Goal: Information Seeking & Learning: Find contact information

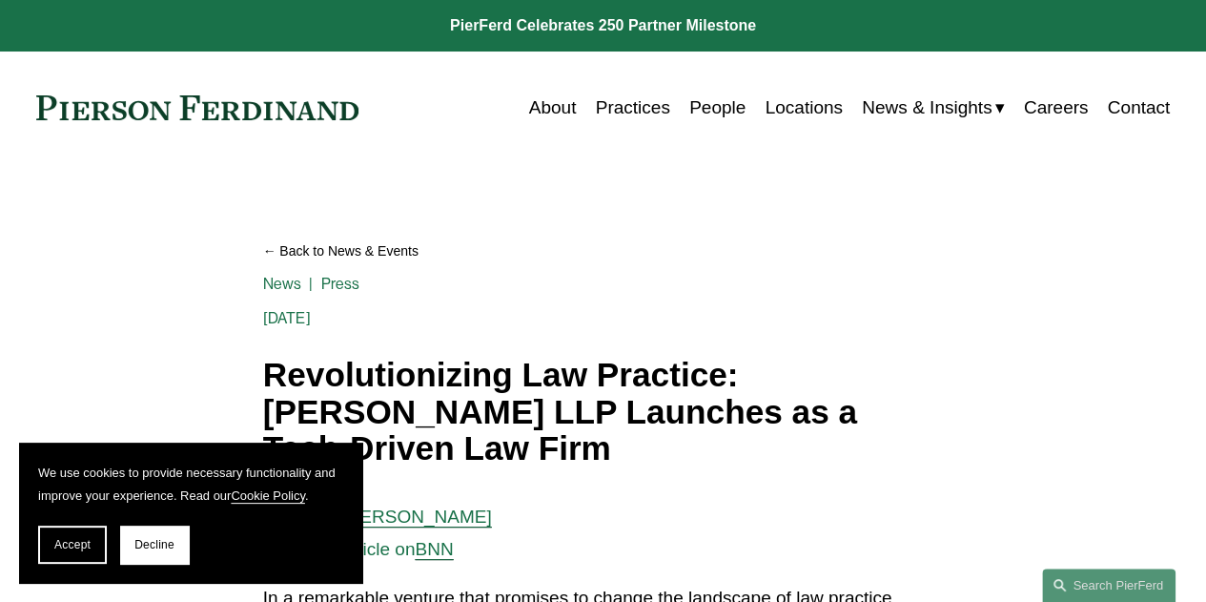
click at [275, 283] on link "News" at bounding box center [282, 284] width 39 height 18
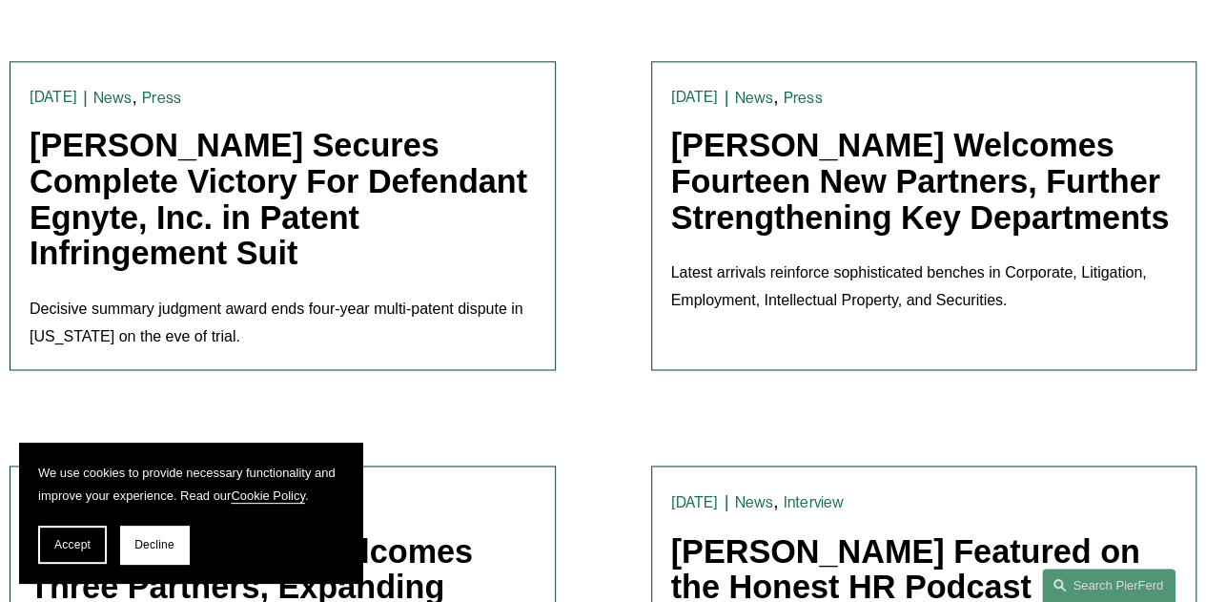
scroll to position [1266, 0]
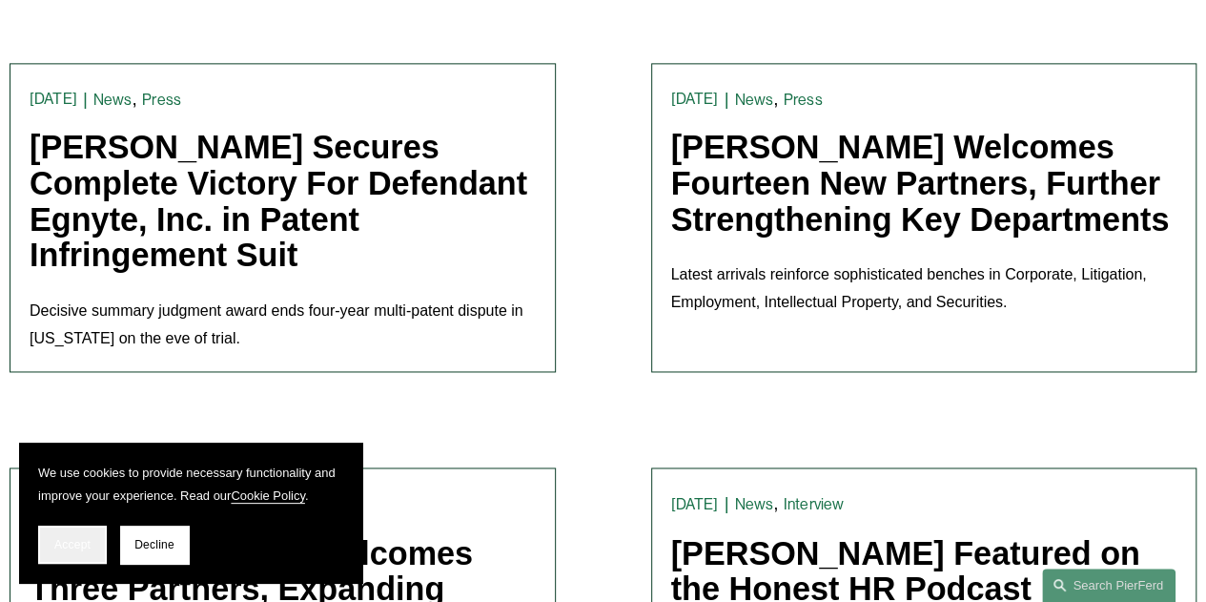
click at [63, 546] on span "Accept" at bounding box center [72, 544] width 36 height 13
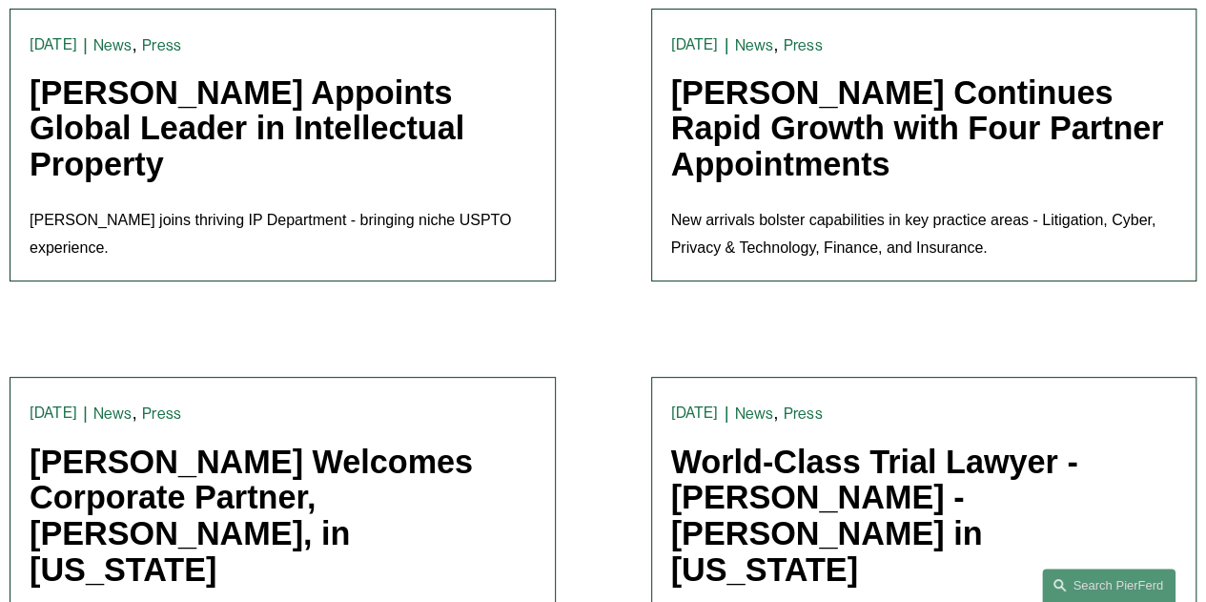
scroll to position [3780, 0]
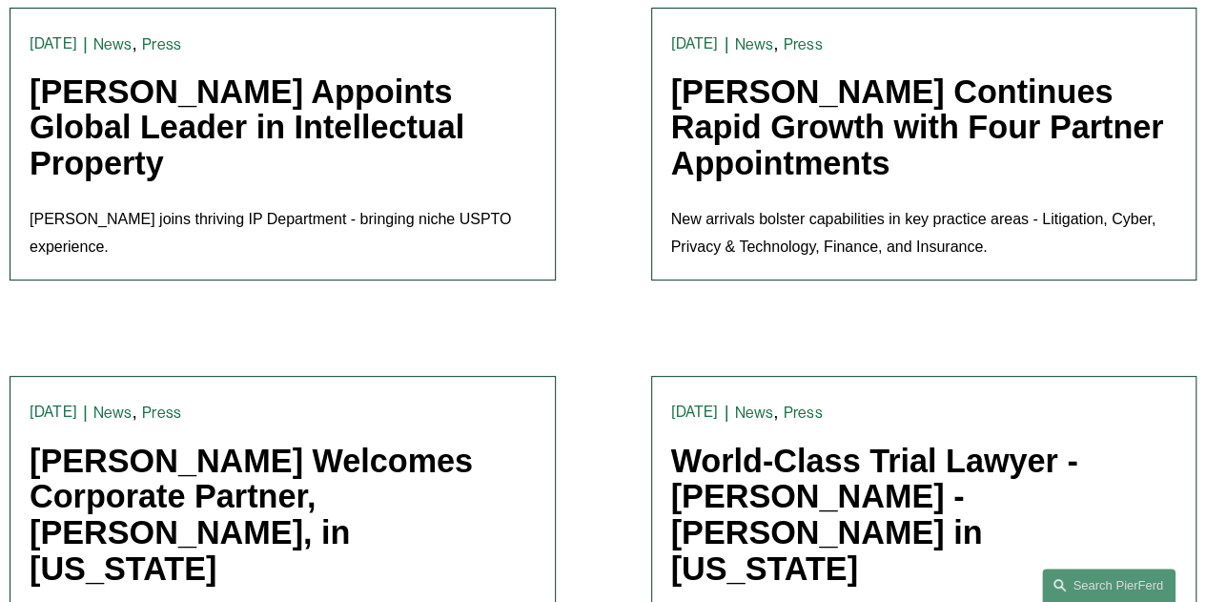
click at [373, 125] on link "Pierson Ferdinand Appoints Global Leader in Intellectual Property" at bounding box center [247, 127] width 435 height 108
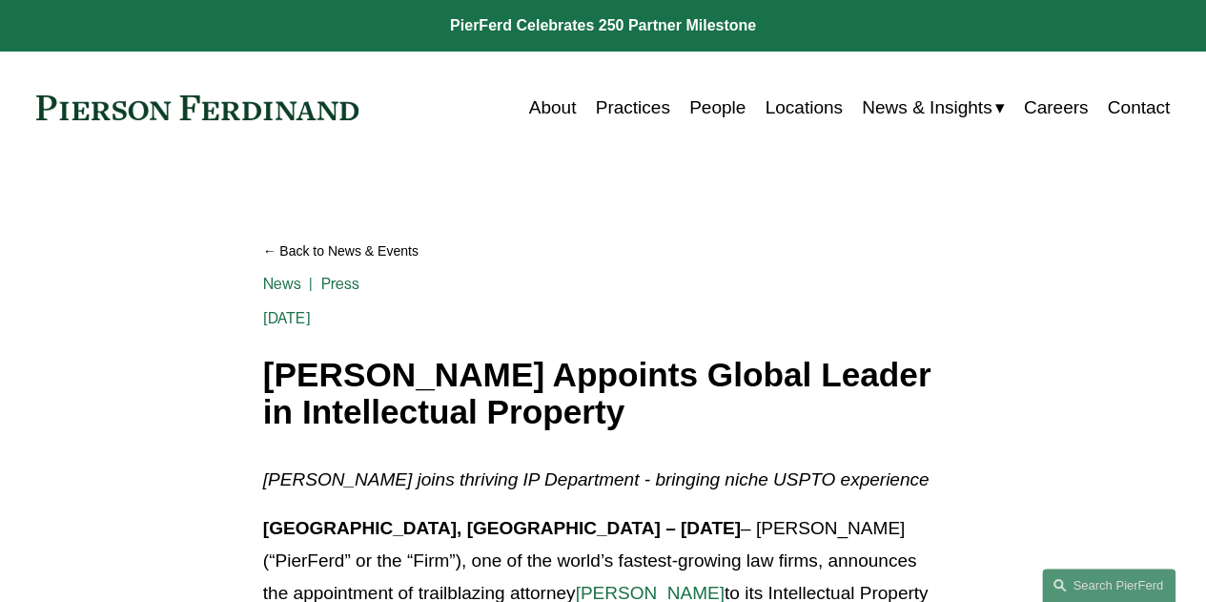
click at [784, 115] on link "Locations" at bounding box center [803, 108] width 77 height 36
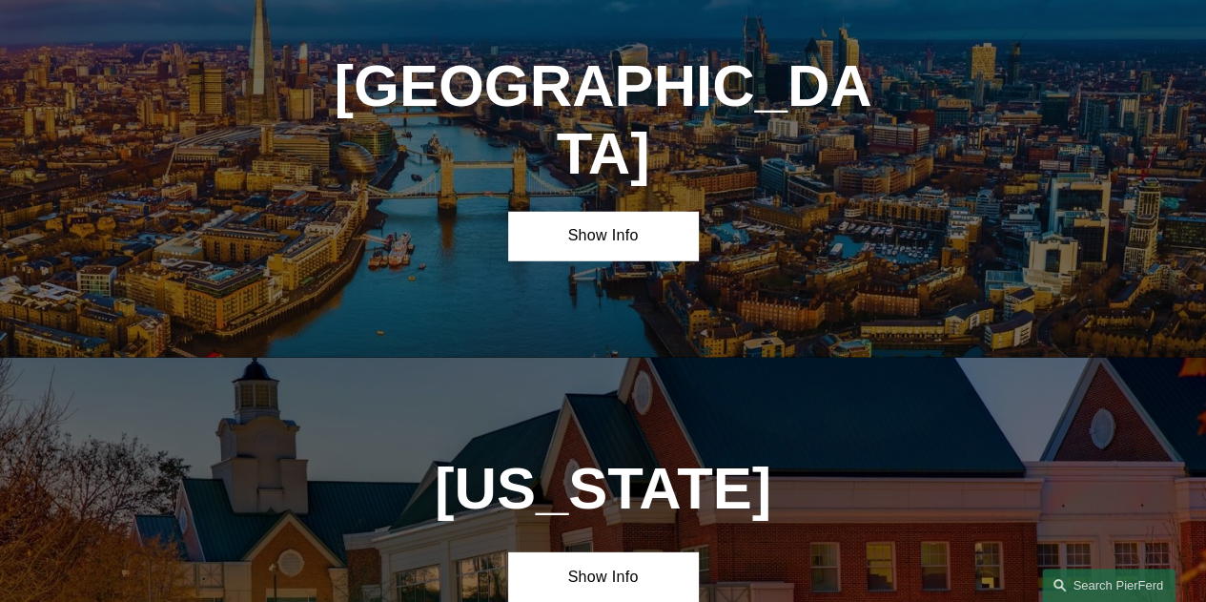
scroll to position [6156, 0]
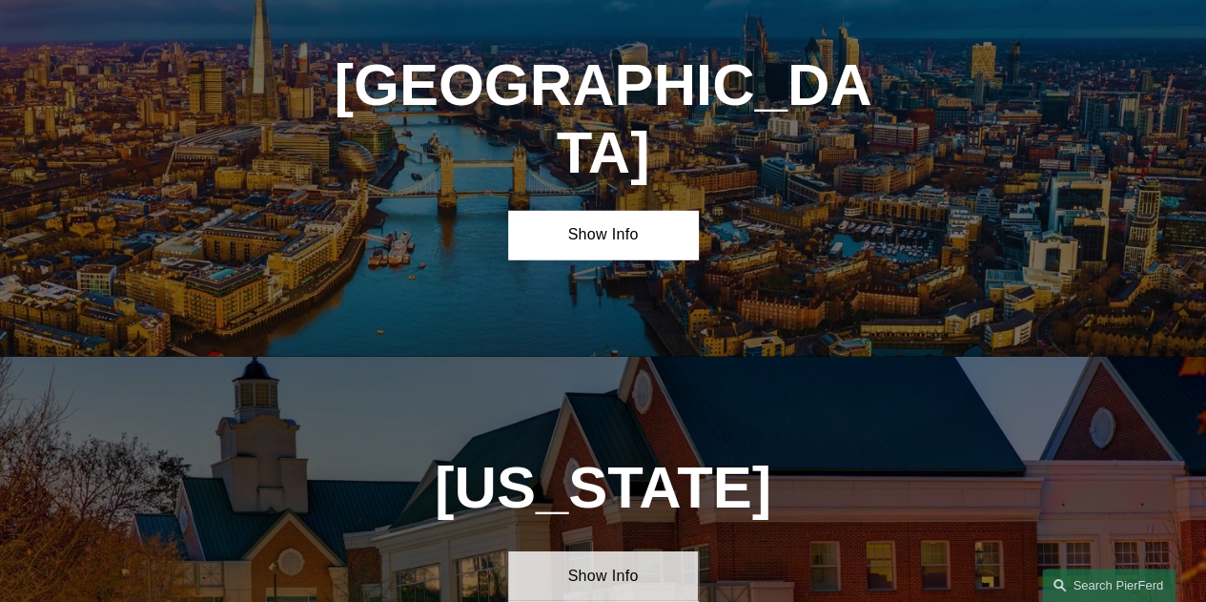
click at [613, 551] on link "Show Info" at bounding box center [602, 575] width 189 height 49
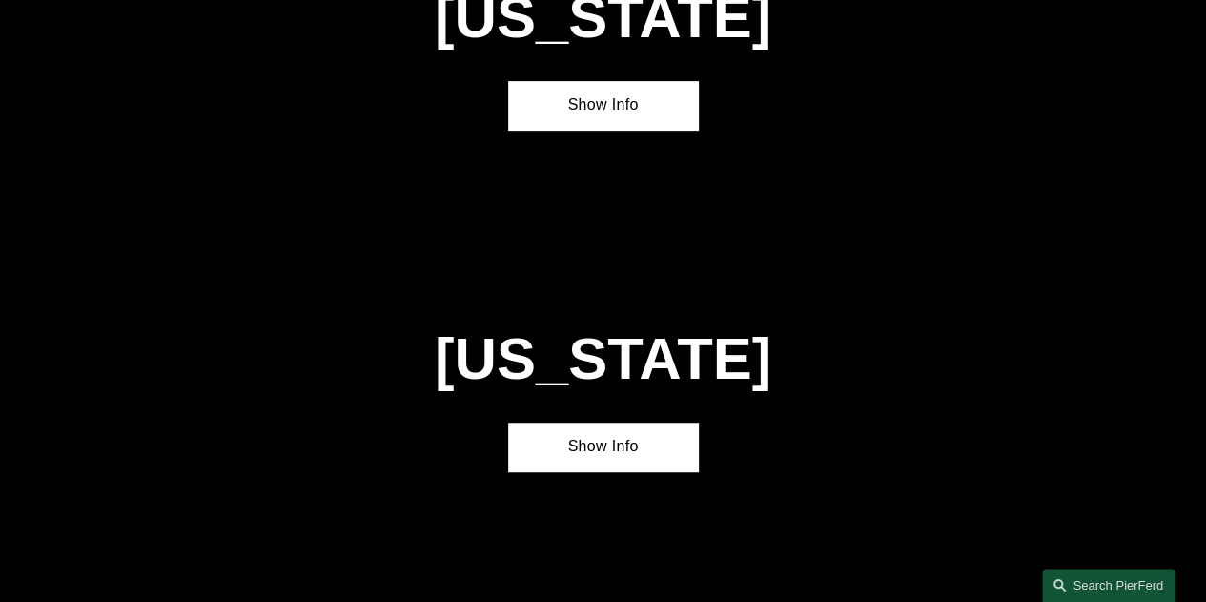
scroll to position [4053, 0]
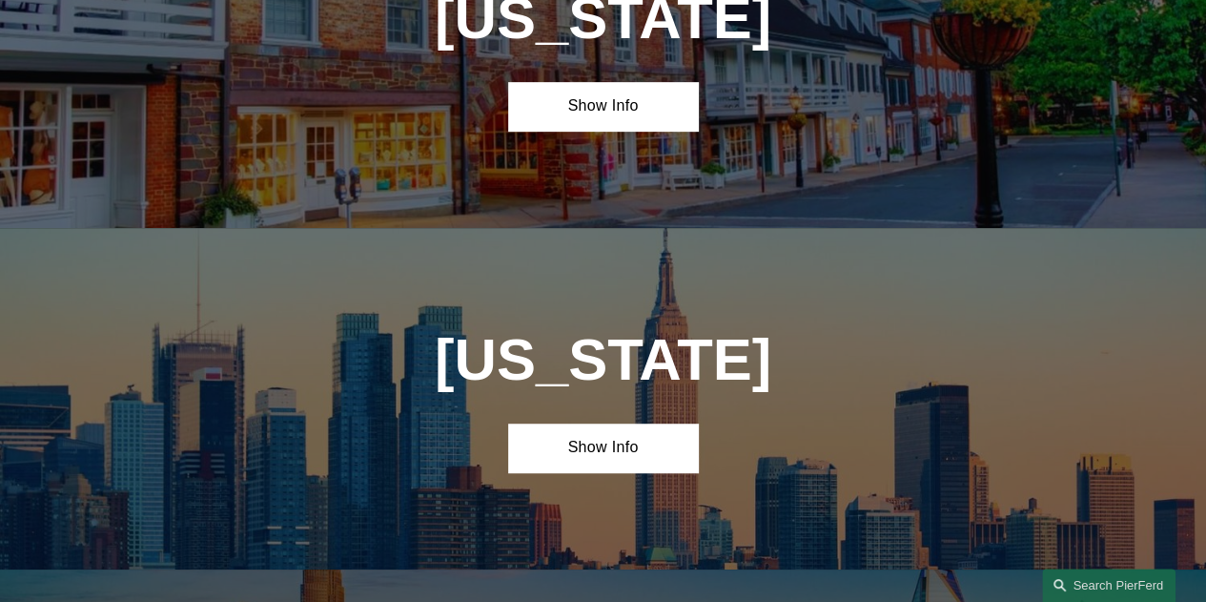
click at [326, 409] on div "New York Show Info" at bounding box center [603, 398] width 1206 height 341
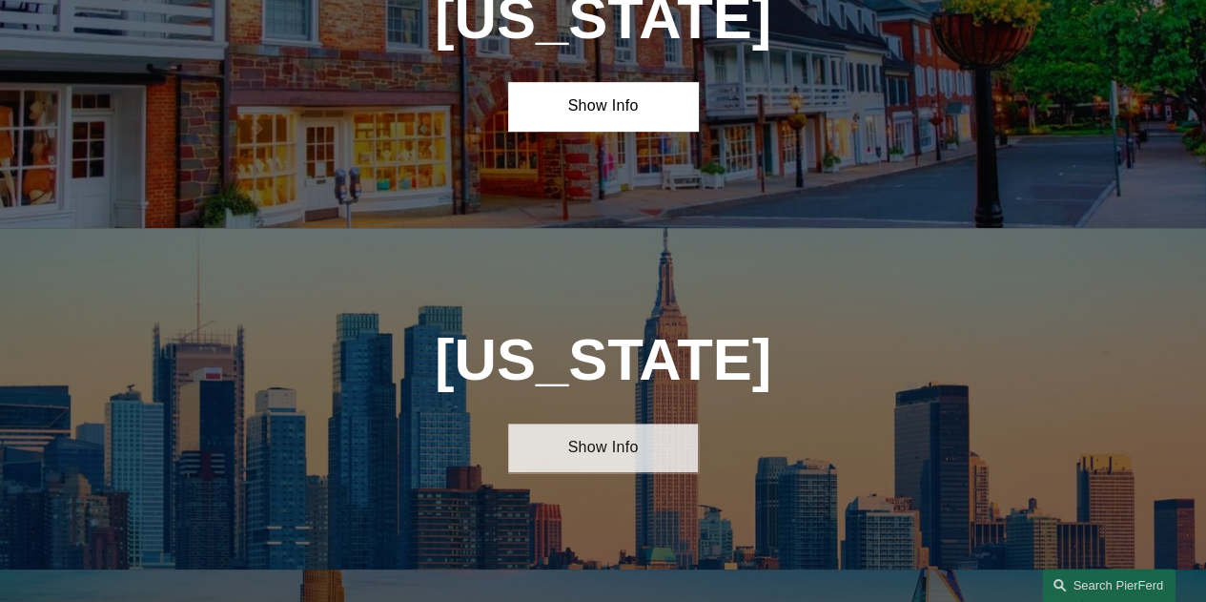
click at [600, 423] on link "Show Info" at bounding box center [602, 447] width 189 height 49
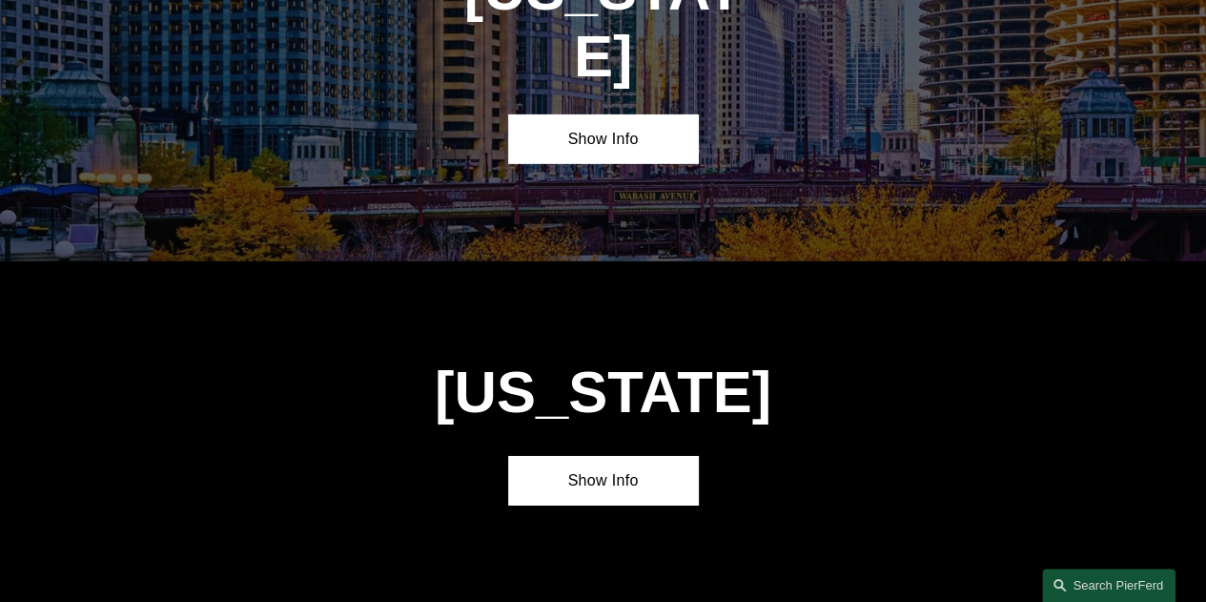
scroll to position [2999, 0]
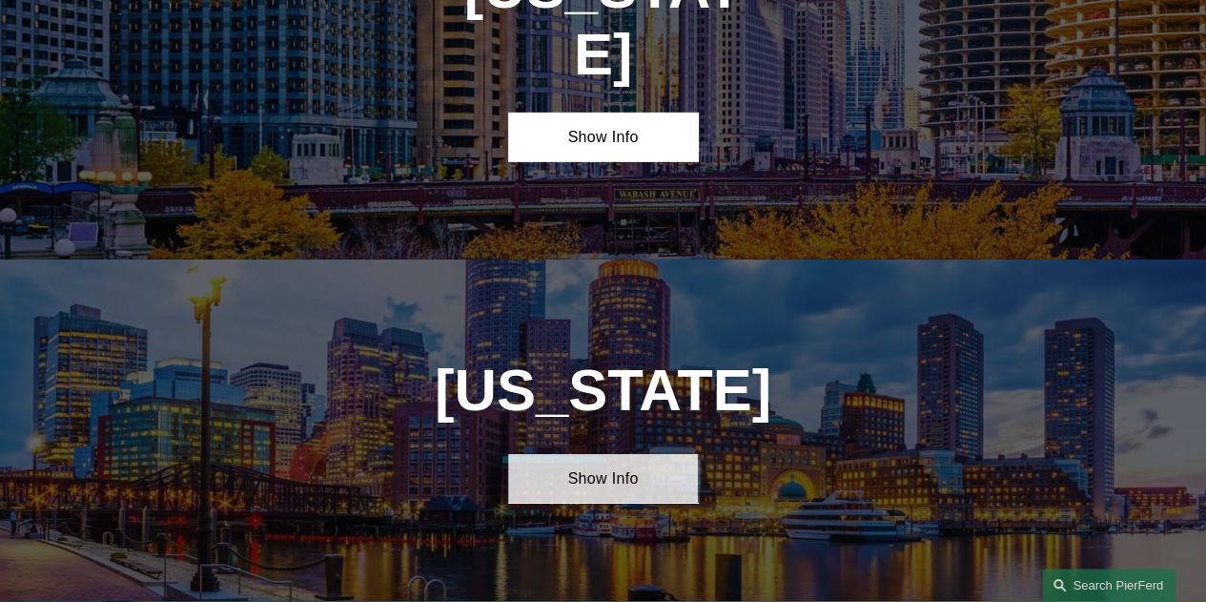
click at [556, 454] on link "Show Info" at bounding box center [602, 478] width 189 height 49
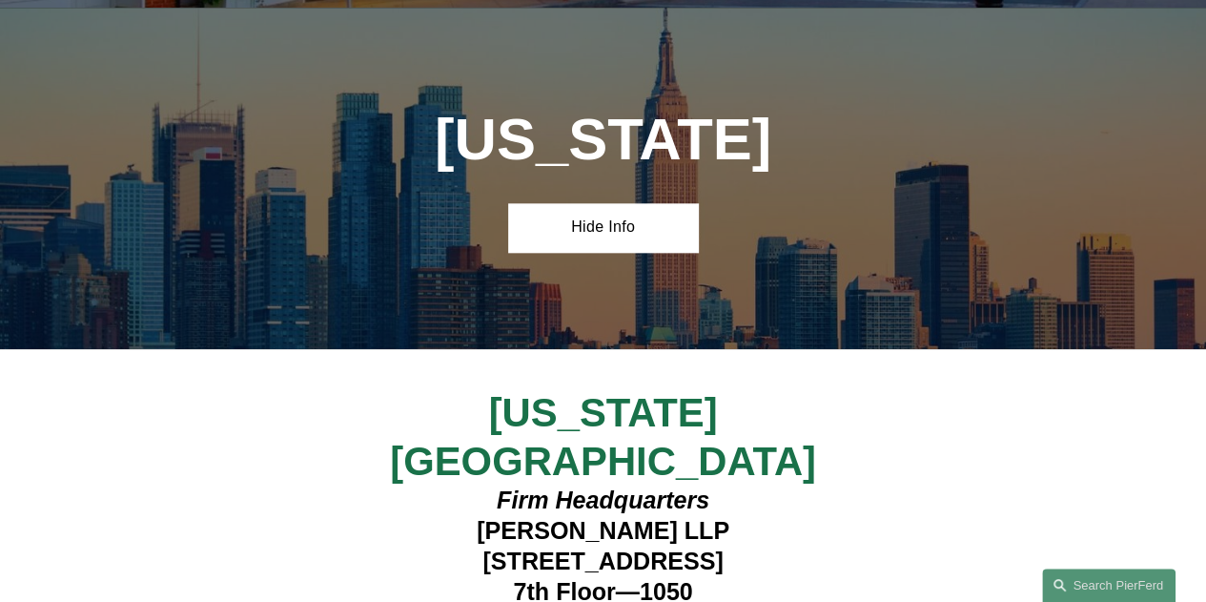
scroll to position [4598, 0]
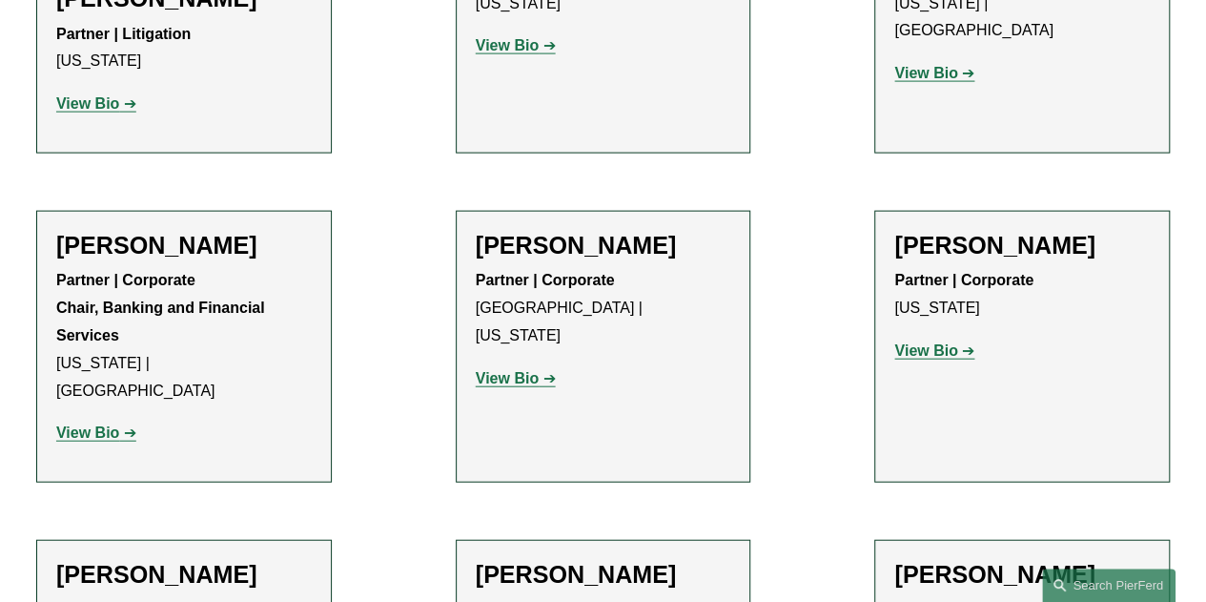
scroll to position [2034, 0]
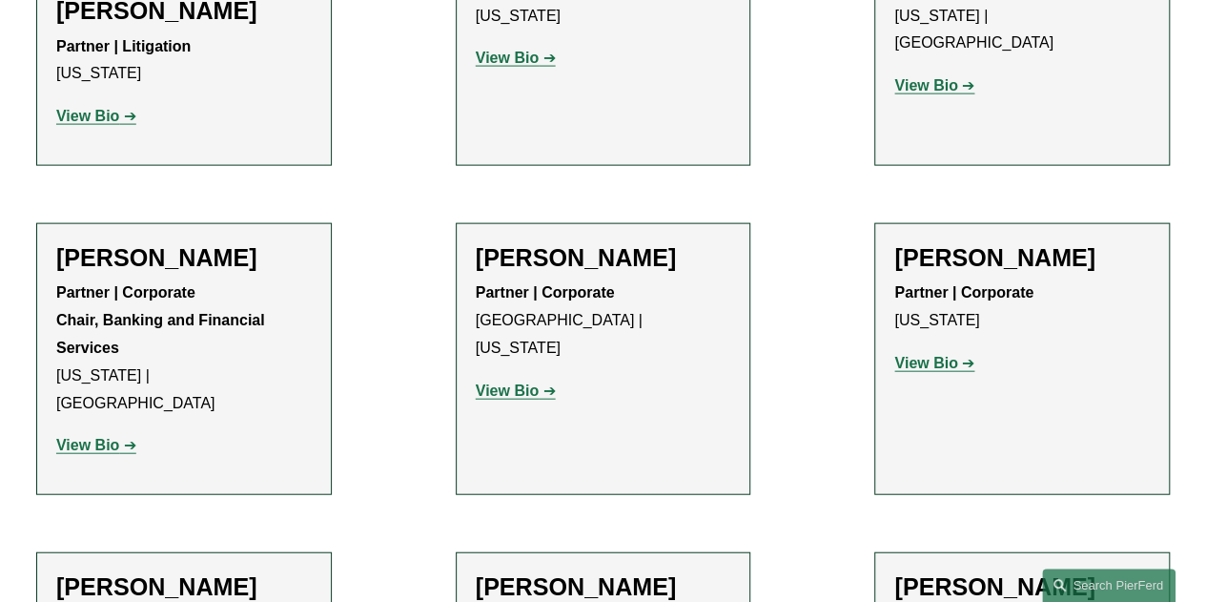
click at [97, 437] on strong "View Bio" at bounding box center [87, 445] width 63 height 16
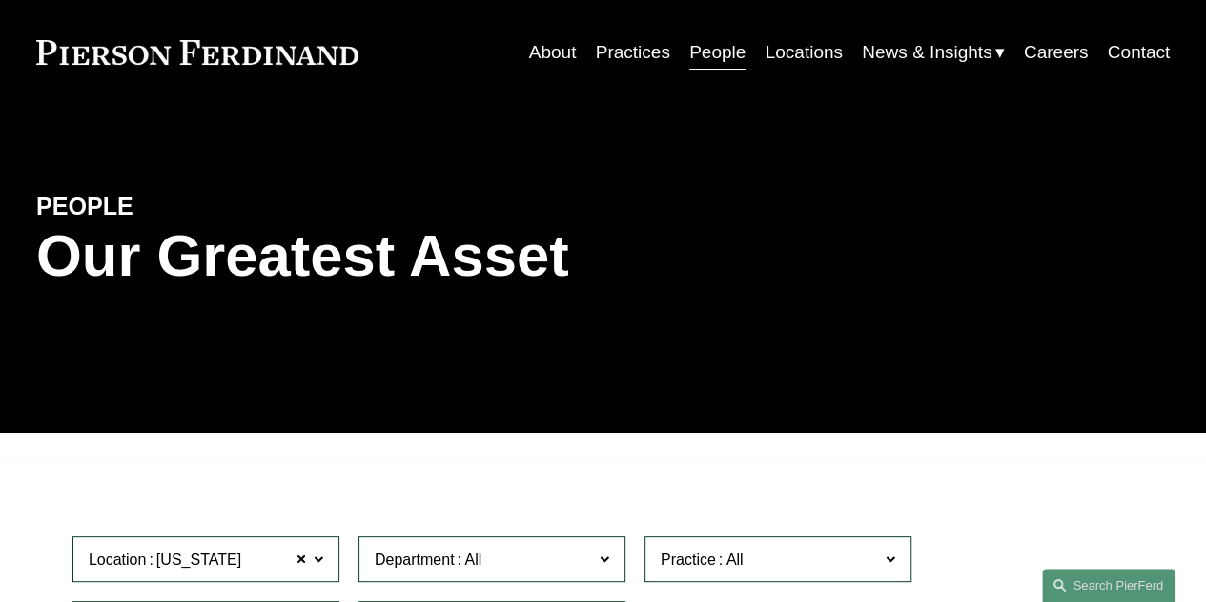
scroll to position [0, 0]
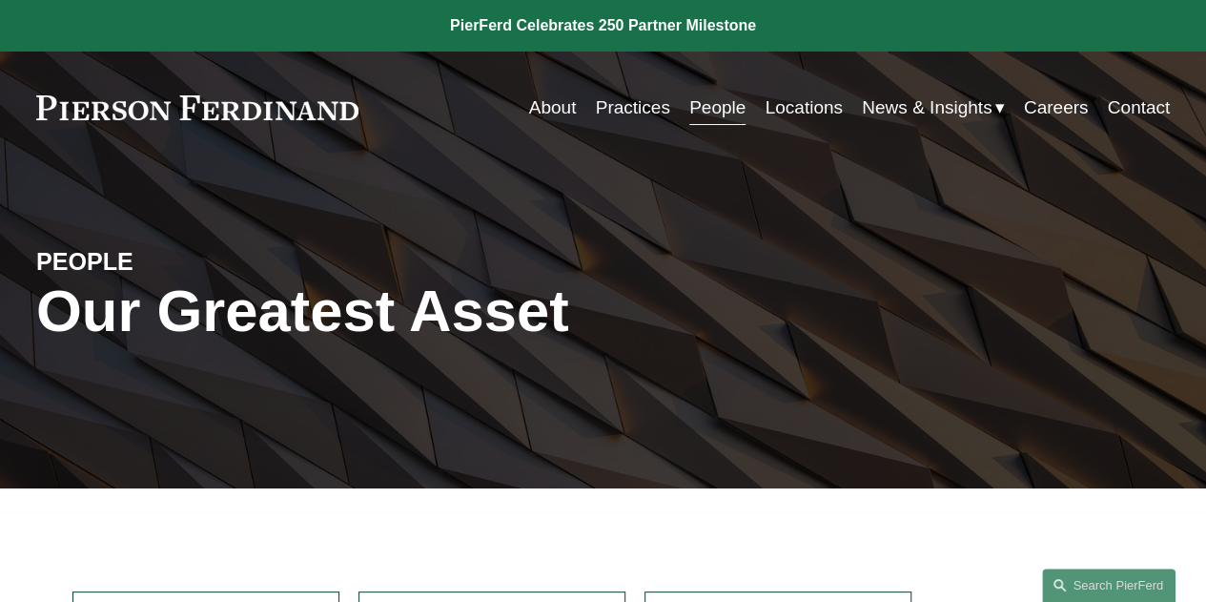
click at [801, 104] on link "Locations" at bounding box center [803, 108] width 77 height 36
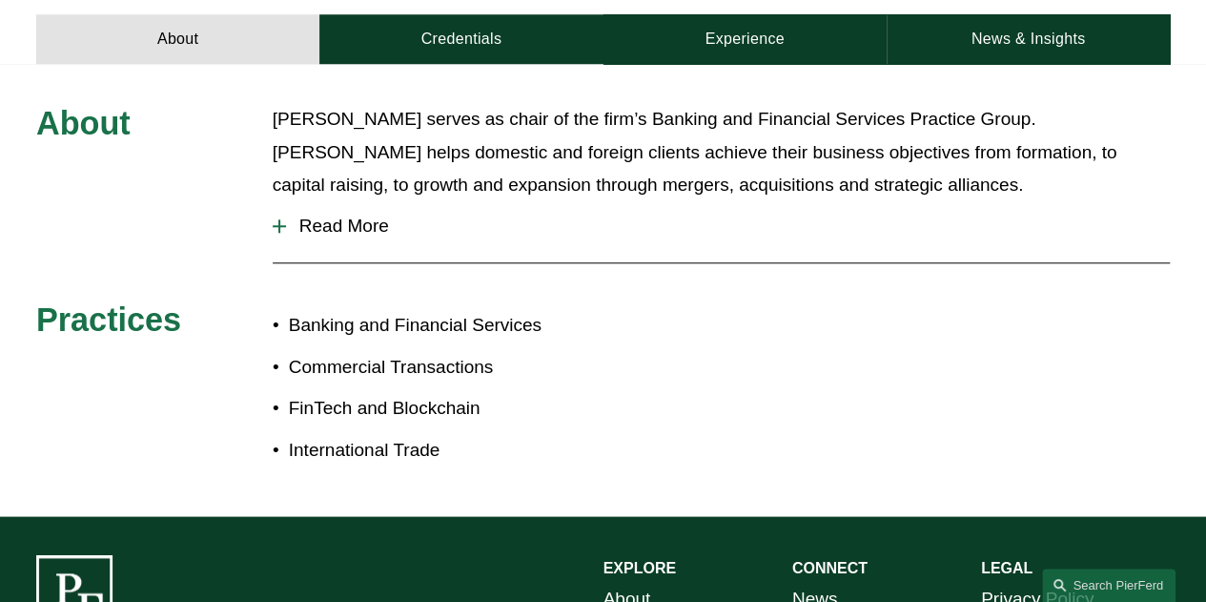
scroll to position [836, 0]
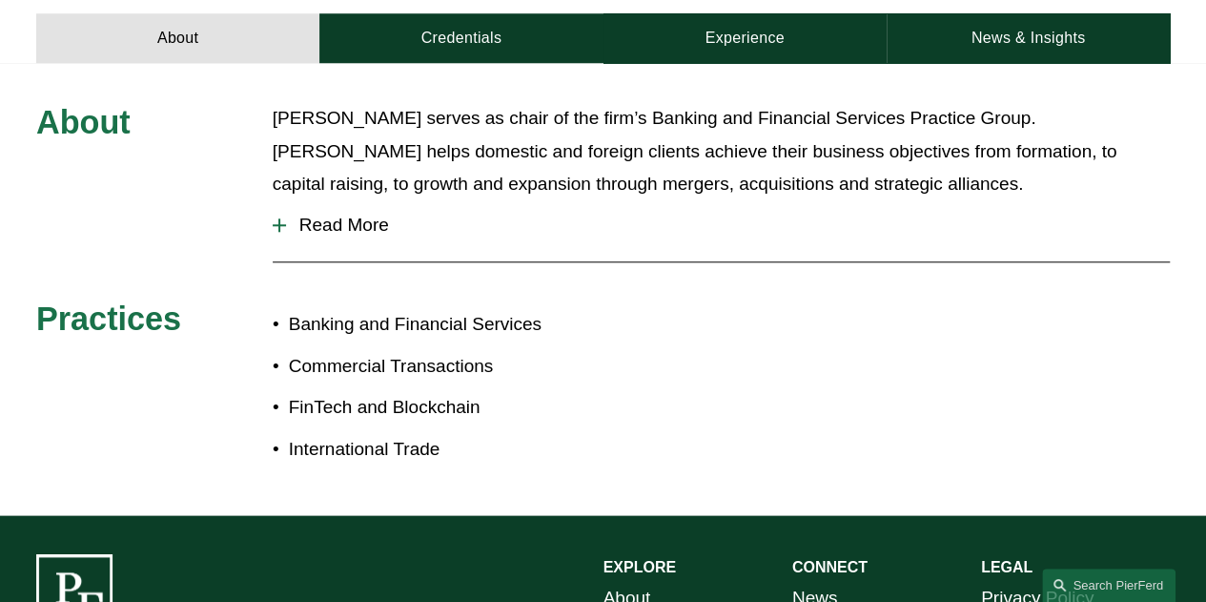
click at [282, 218] on div at bounding box center [279, 224] width 13 height 13
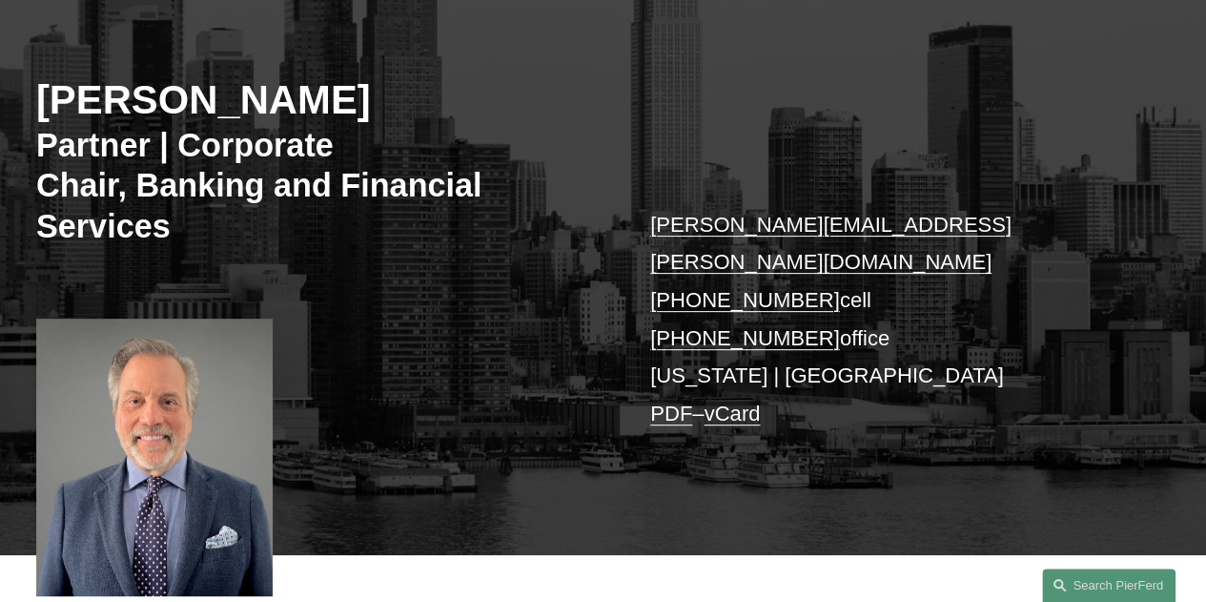
scroll to position [221, 0]
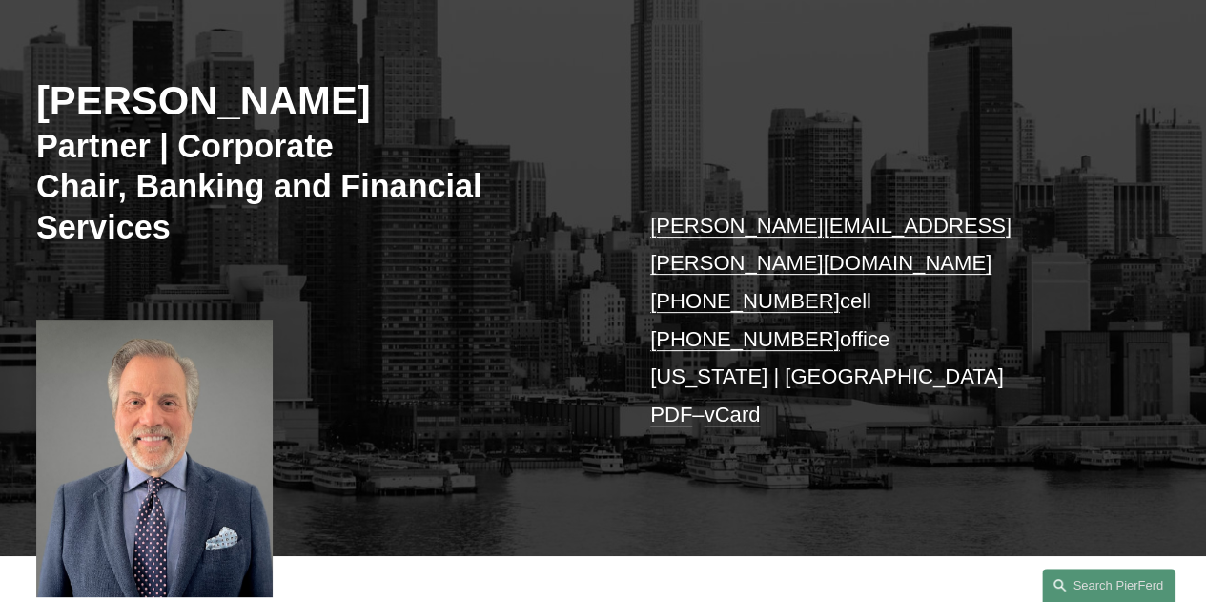
click at [669, 402] on link "PDF" at bounding box center [671, 414] width 42 height 24
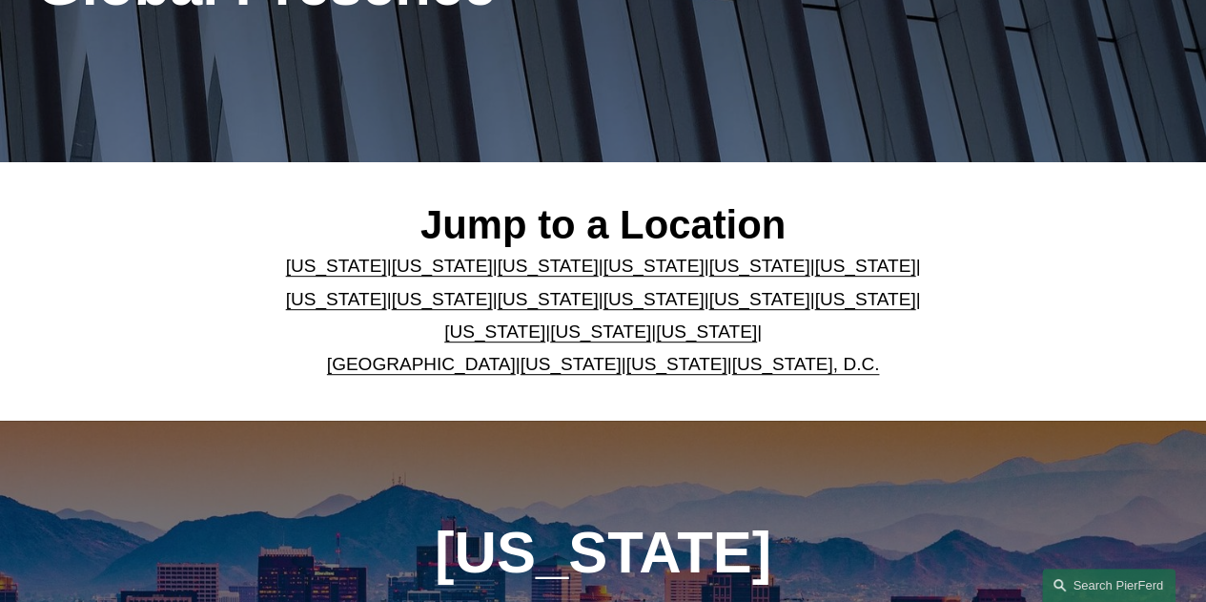
scroll to position [328, 0]
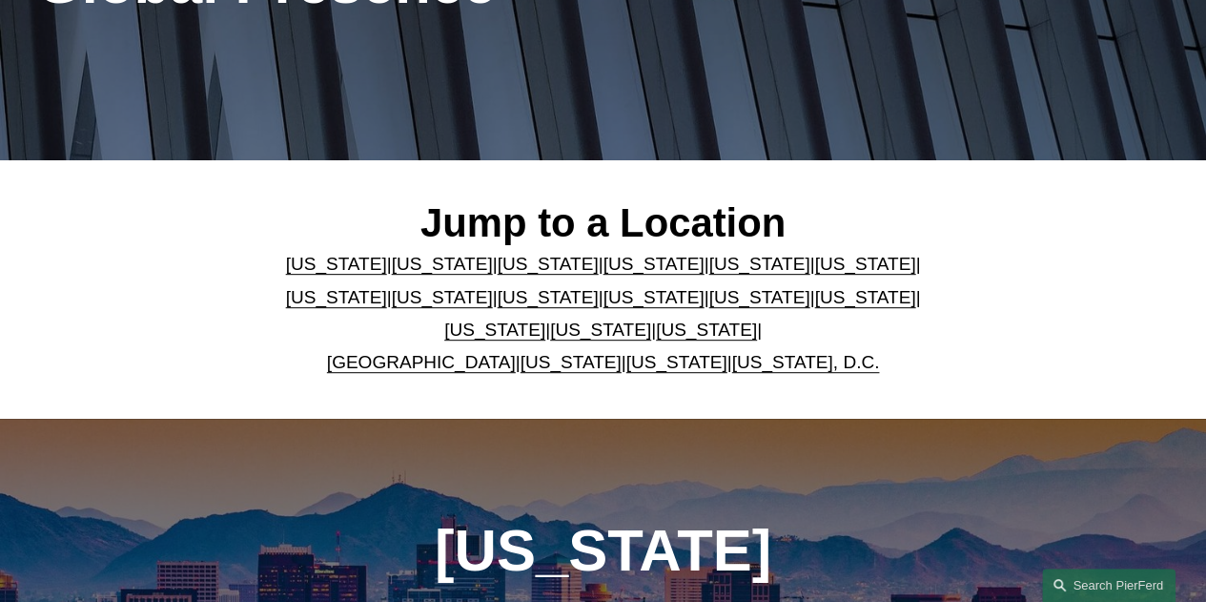
click at [387, 287] on link "[US_STATE]" at bounding box center [336, 297] width 101 height 20
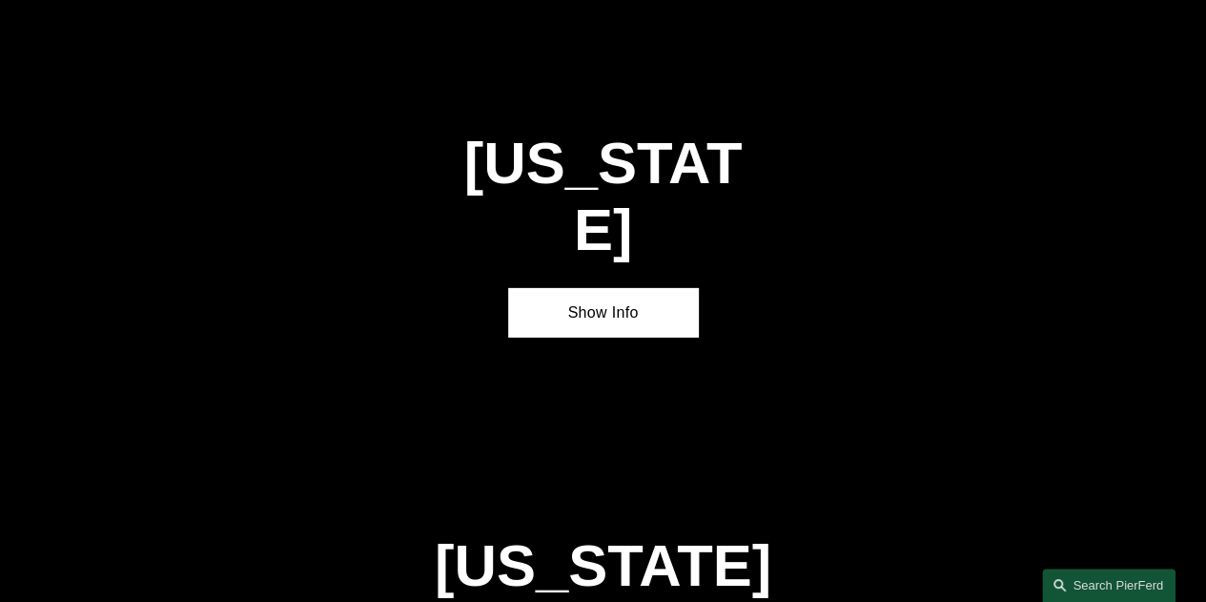
scroll to position [2824, 0]
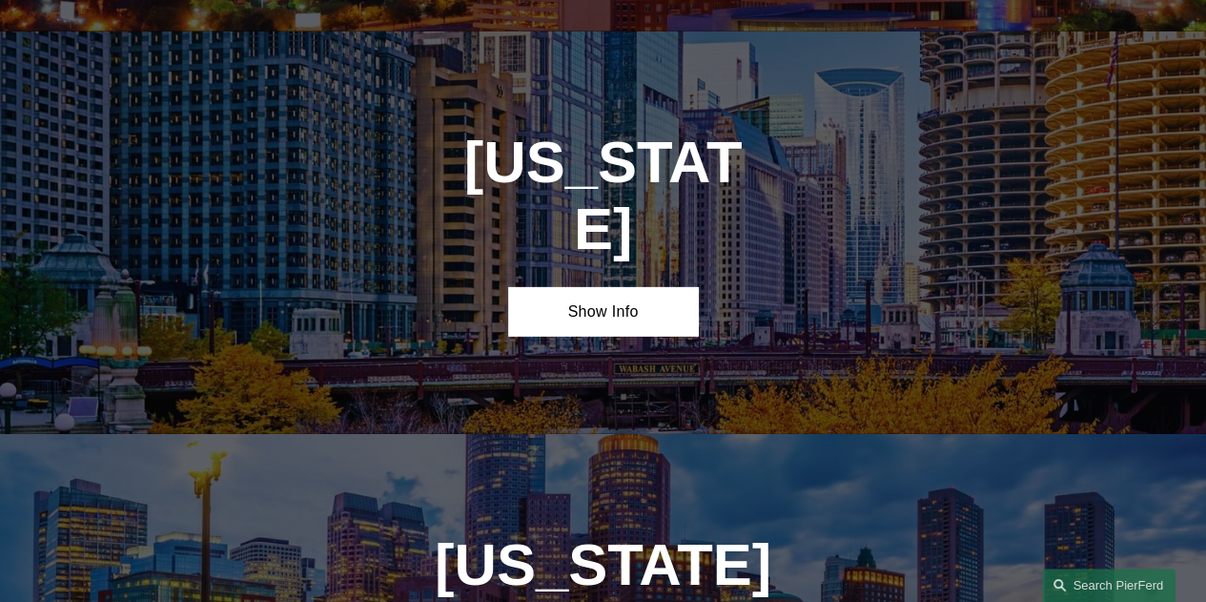
click at [553, 195] on div "Illinois Show Info" at bounding box center [603, 232] width 1206 height 402
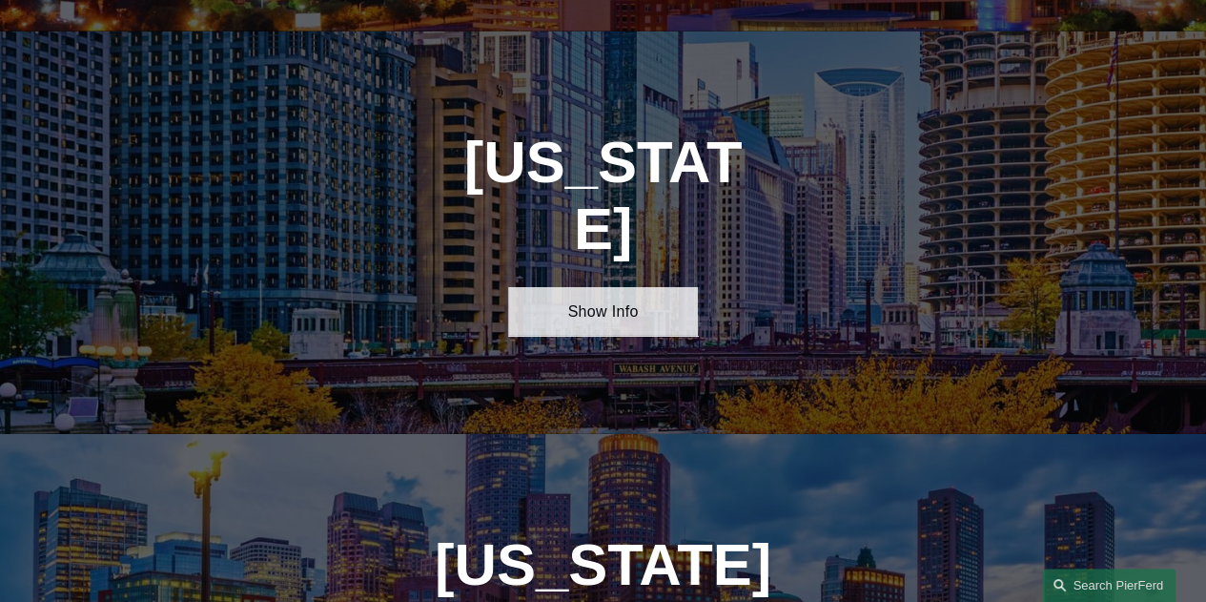
click at [580, 287] on link "Show Info" at bounding box center [602, 311] width 189 height 49
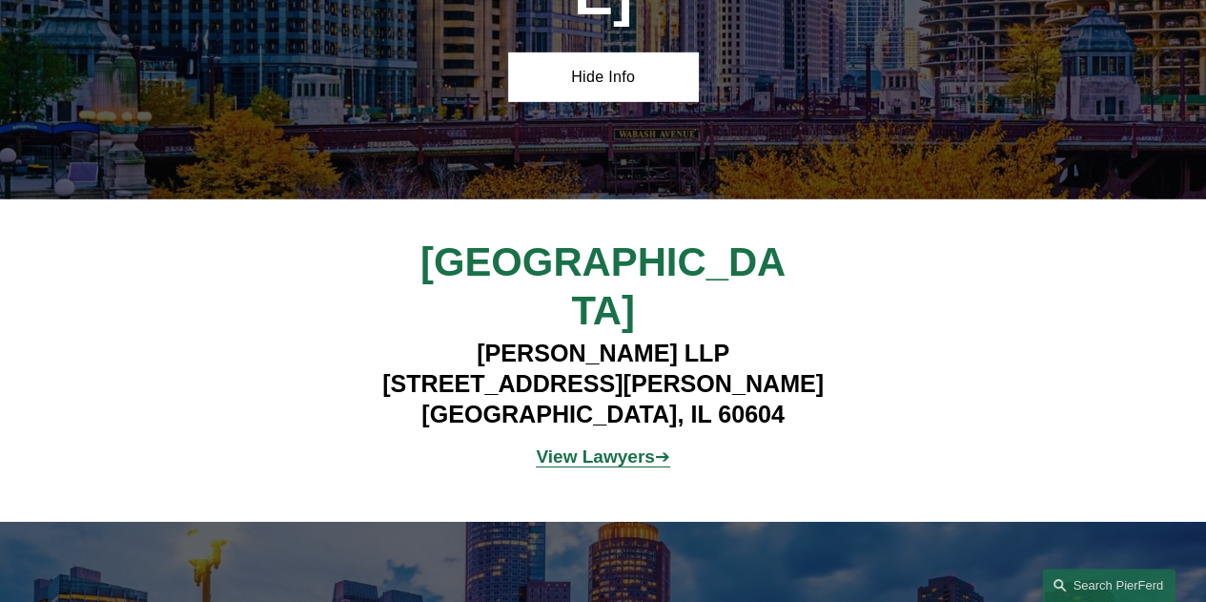
scroll to position [3061, 0]
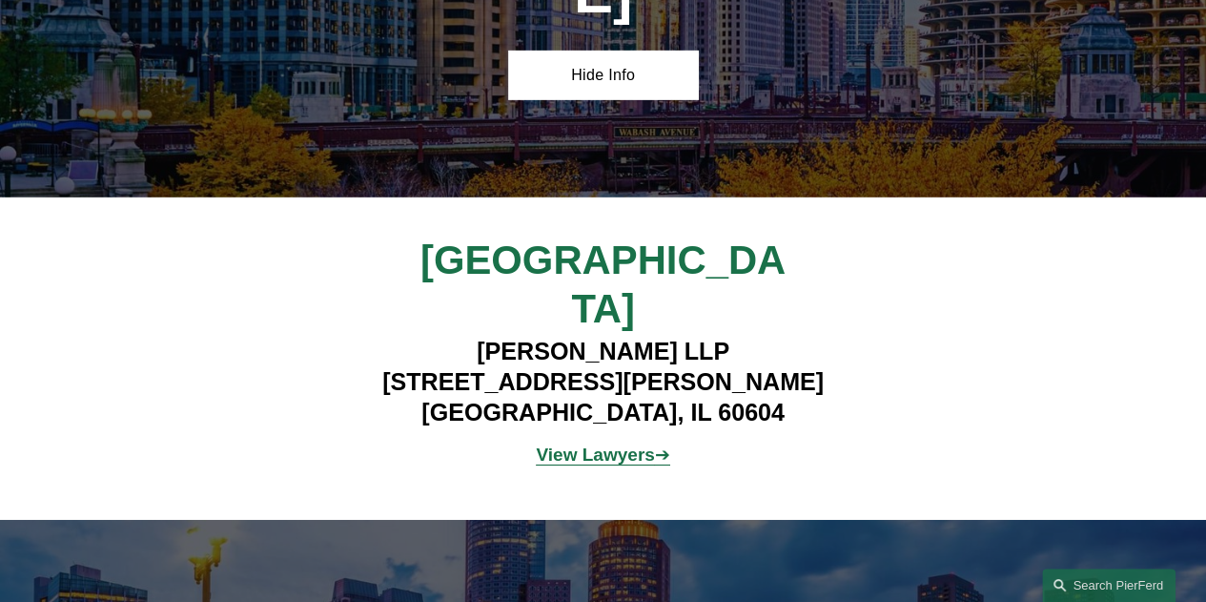
click at [601, 444] on strong "View Lawyers" at bounding box center [595, 454] width 118 height 20
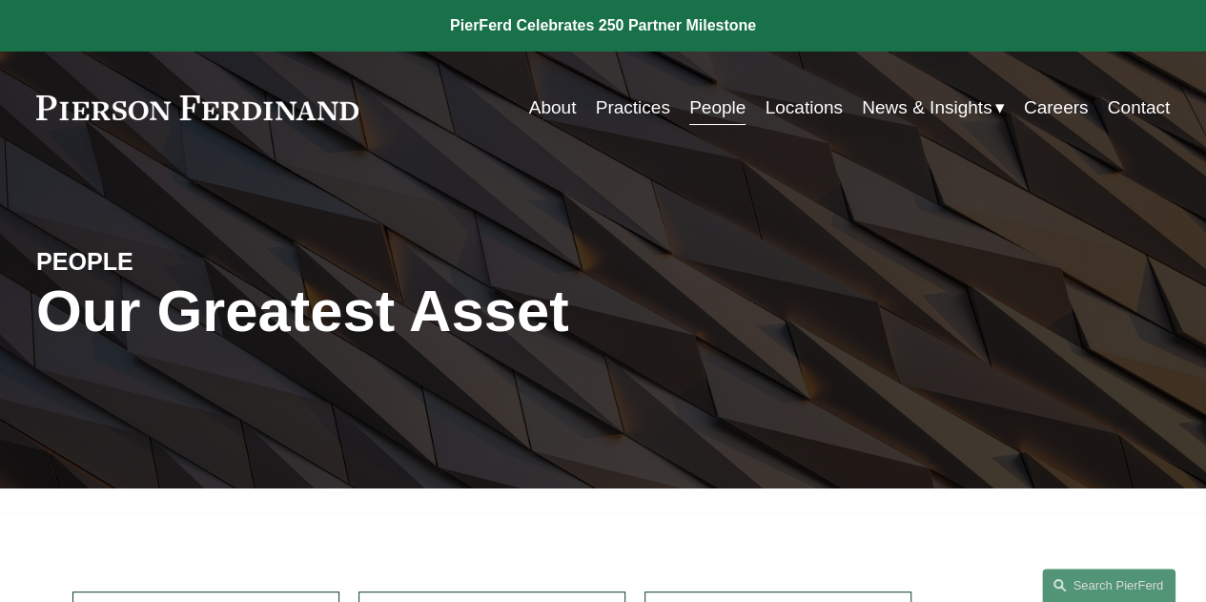
click at [706, 116] on link "People" at bounding box center [717, 108] width 56 height 36
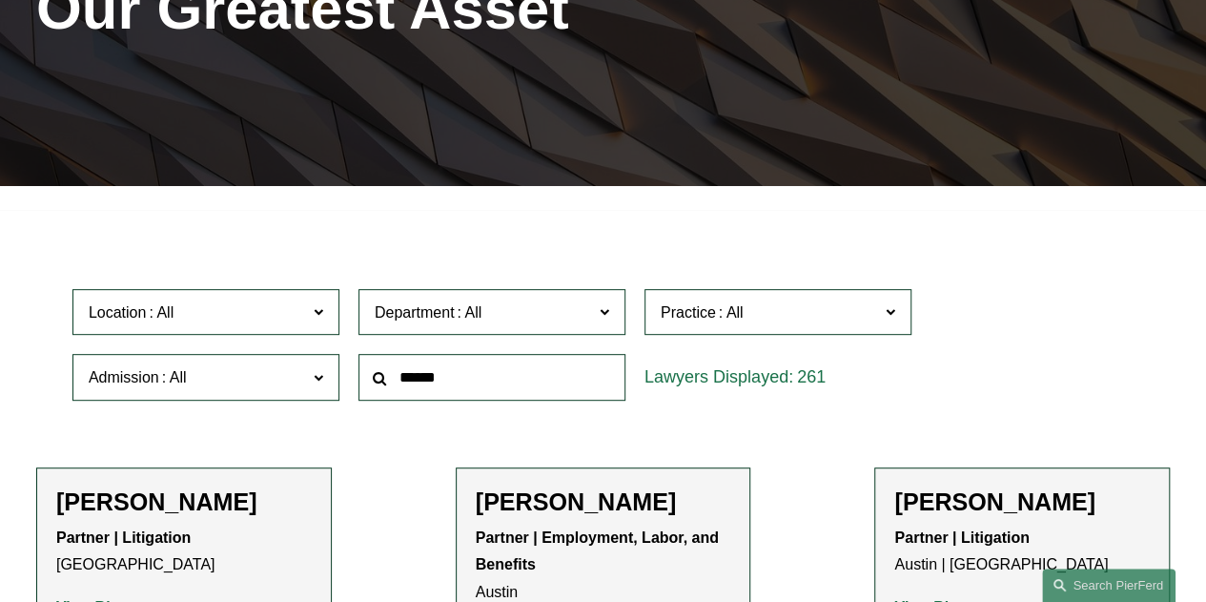
scroll to position [303, 0]
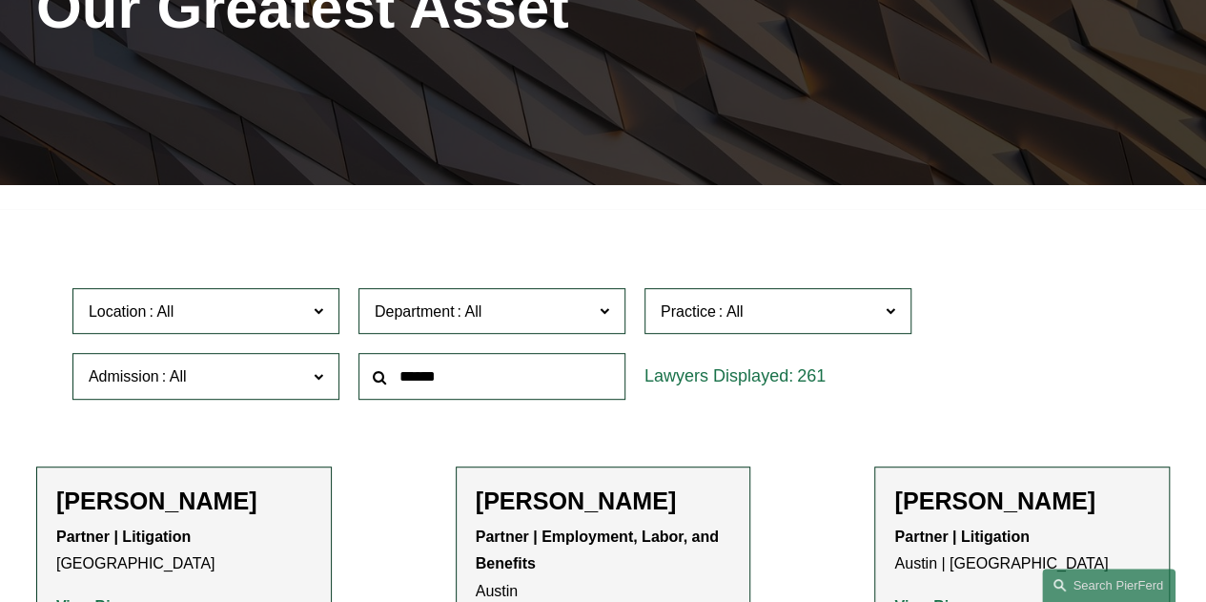
click at [539, 320] on span "Department" at bounding box center [484, 311] width 218 height 26
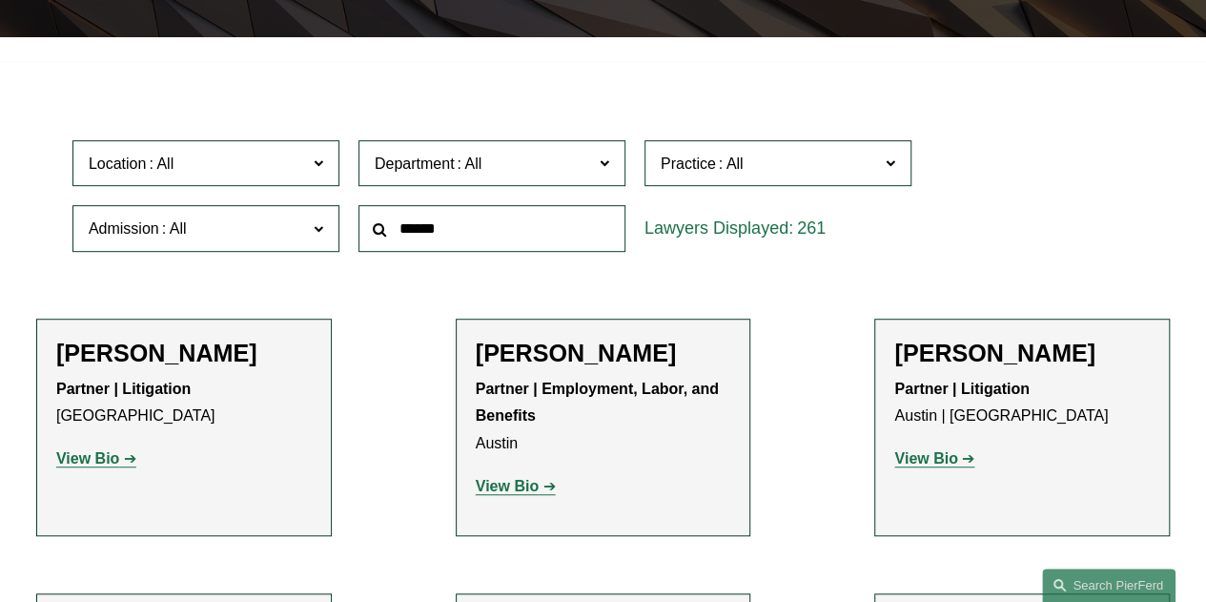
scroll to position [453, 0]
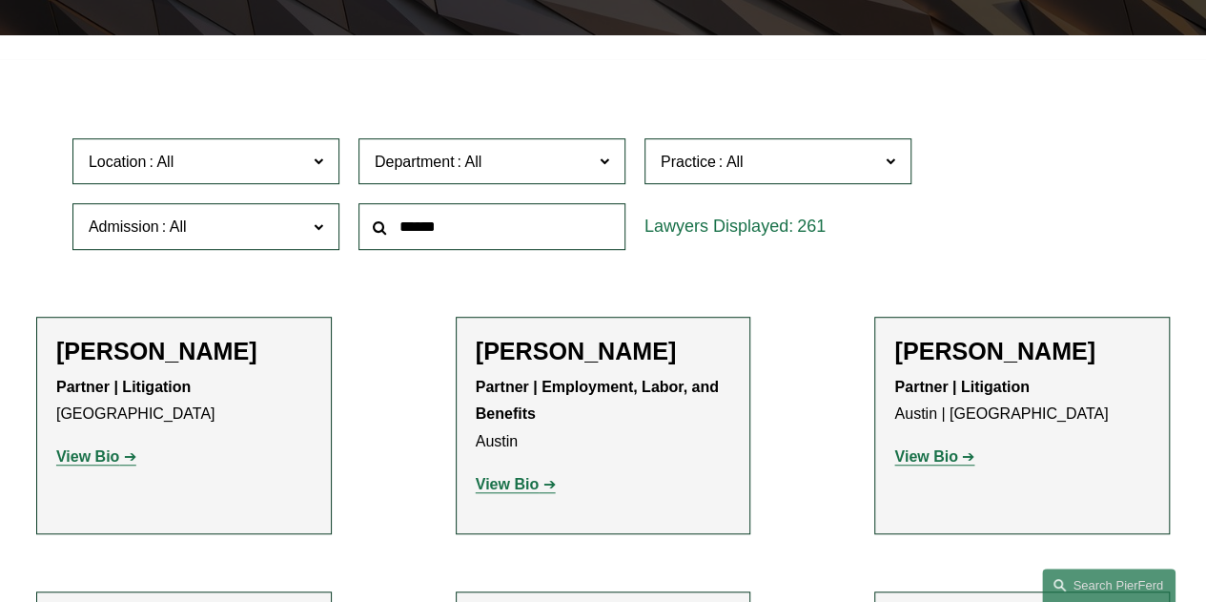
click at [738, 163] on span at bounding box center [731, 162] width 31 height 16
click at [0, 0] on link "Commodities, Futures & Derivatives" at bounding box center [0, 0] width 0 height 0
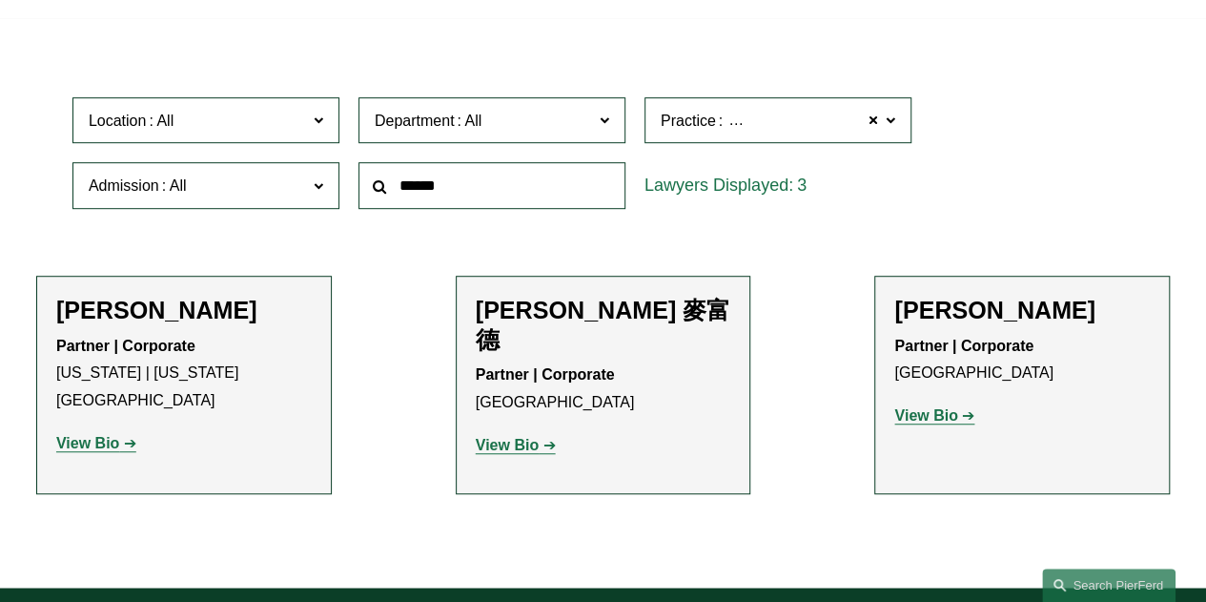
scroll to position [414, 0]
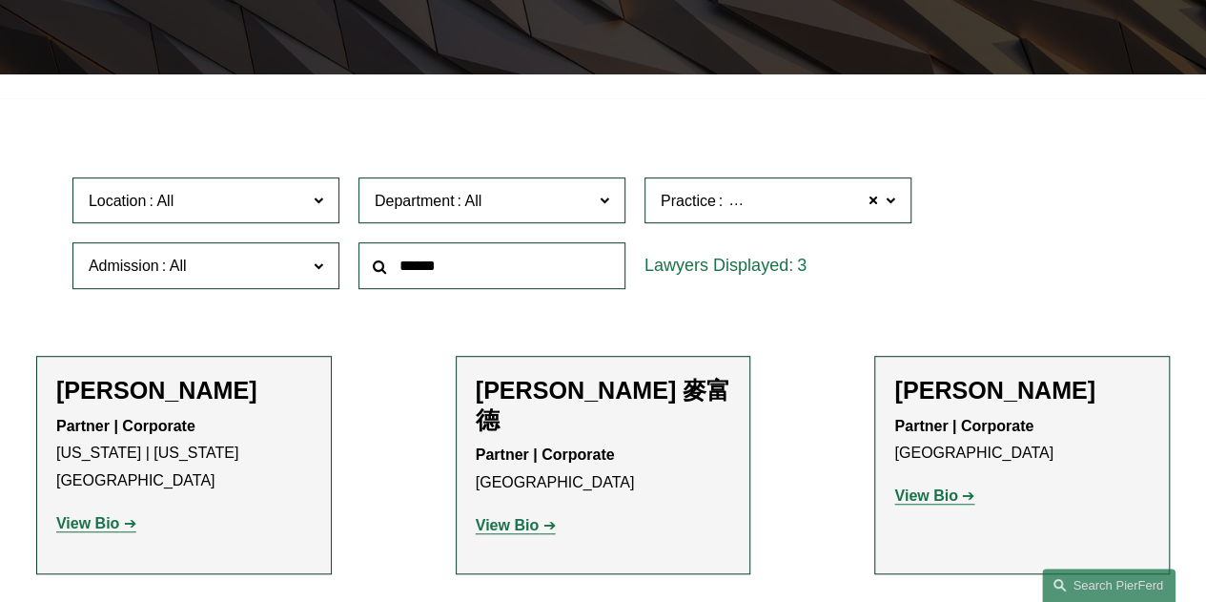
click at [787, 207] on span "Commodities, Futures & Derivatives" at bounding box center [847, 201] width 243 height 25
click at [0, 0] on link "Cyber, Privacy & Technology" at bounding box center [0, 0] width 0 height 0
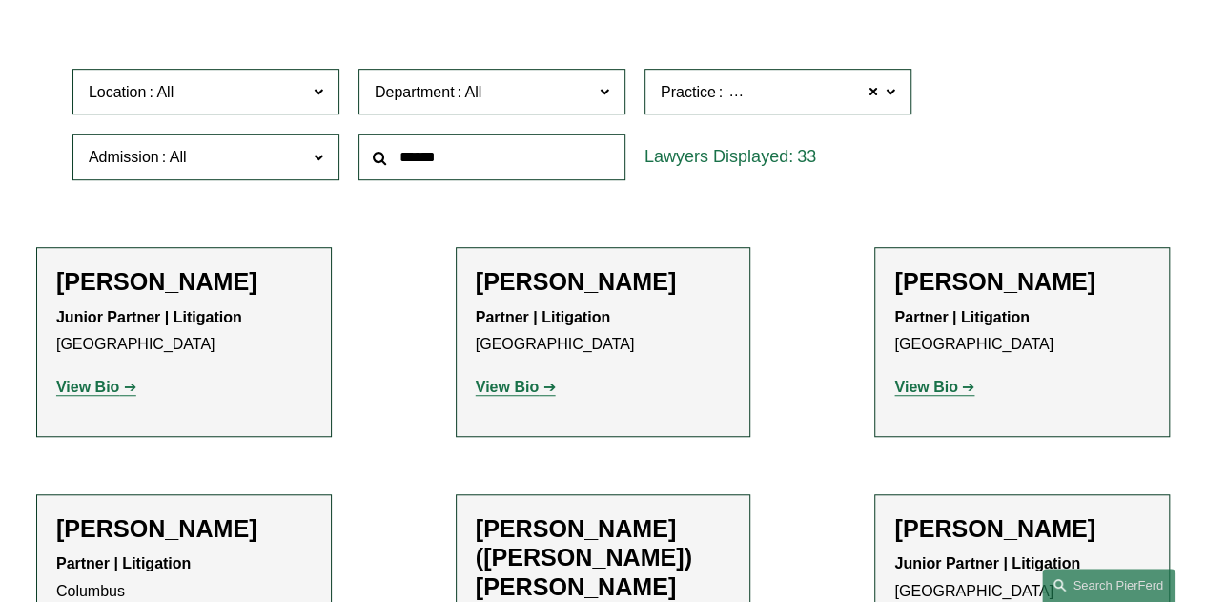
scroll to position [518, 0]
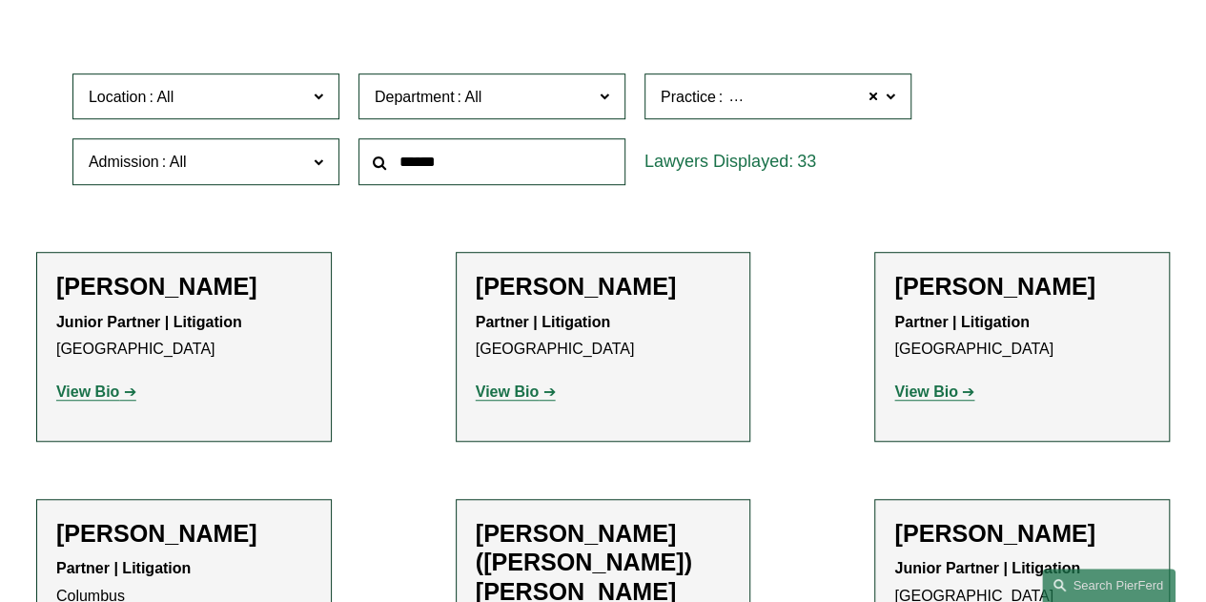
click at [772, 96] on span "Cyber, Privacy & Technology" at bounding box center [823, 97] width 194 height 25
click at [0, 0] on link "Entertainment" at bounding box center [0, 0] width 0 height 0
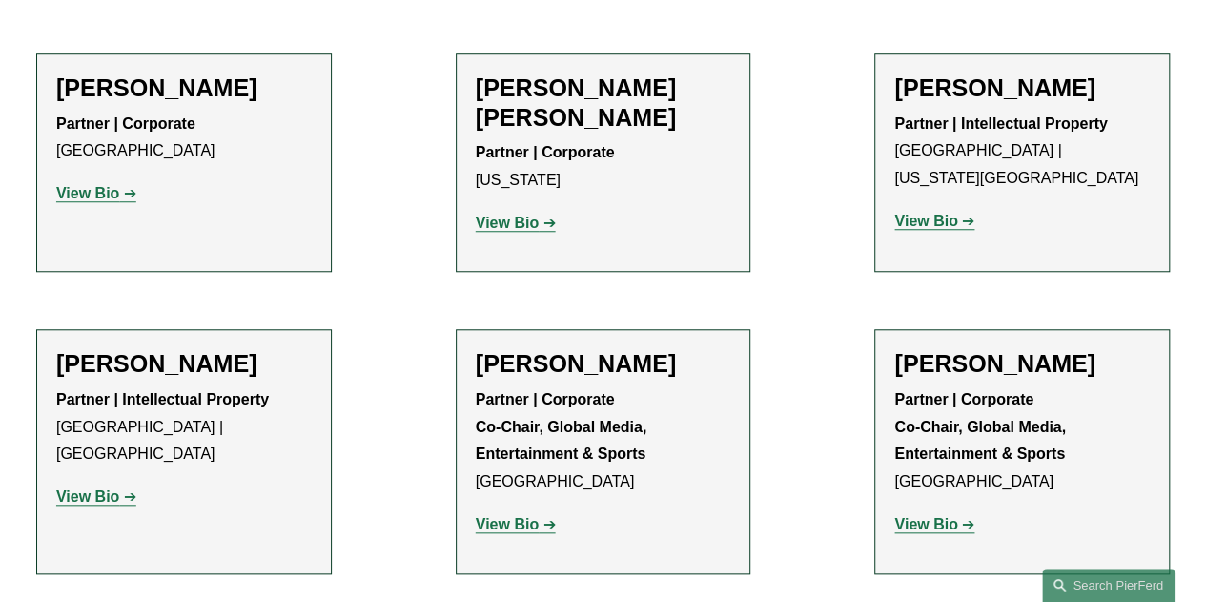
scroll to position [717, 0]
click at [502, 515] on strong "View Bio" at bounding box center [507, 523] width 63 height 16
click at [102, 487] on strong "View Bio" at bounding box center [87, 495] width 63 height 16
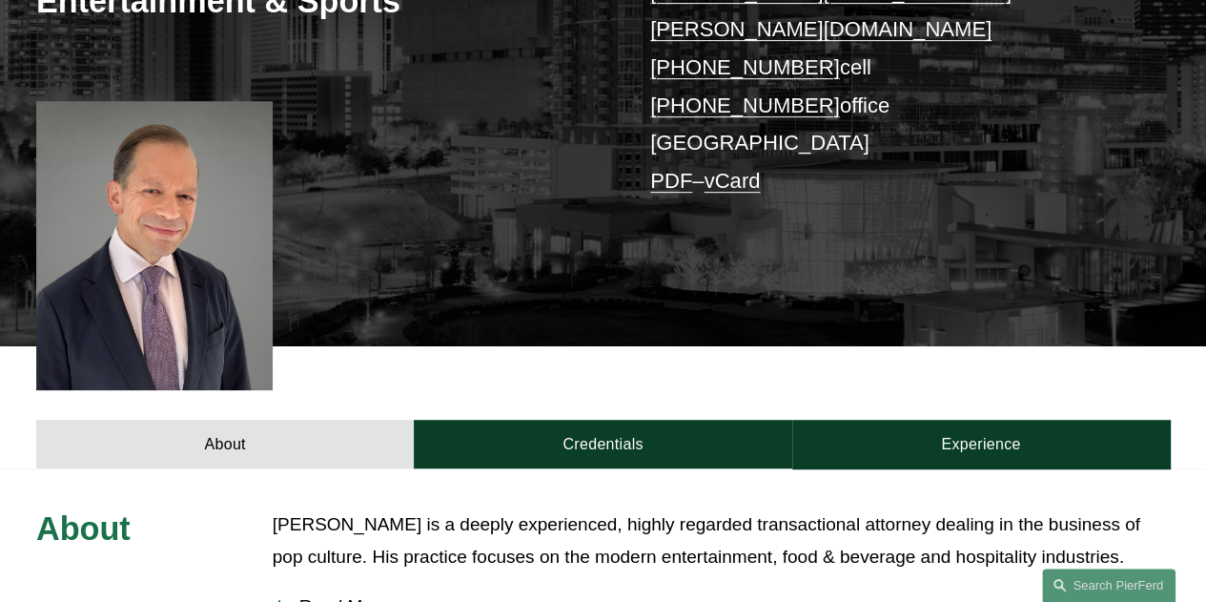
scroll to position [443, 0]
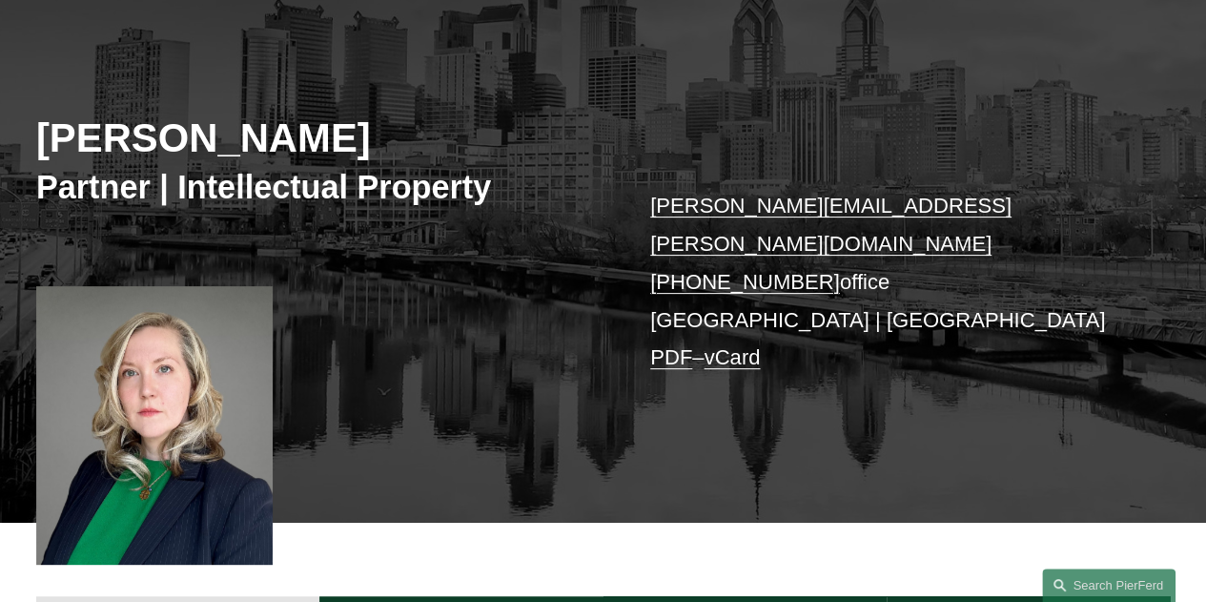
scroll to position [181, 0]
